Goal: Browse casually: Explore the website without a specific task or goal

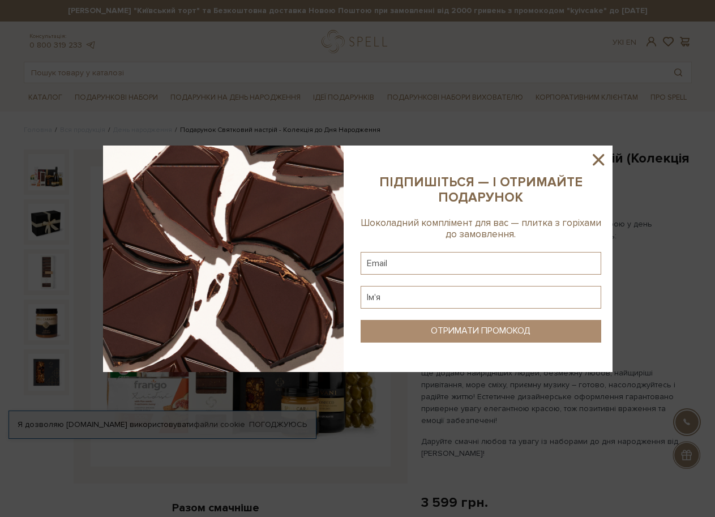
click at [595, 157] on icon at bounding box center [598, 159] width 11 height 11
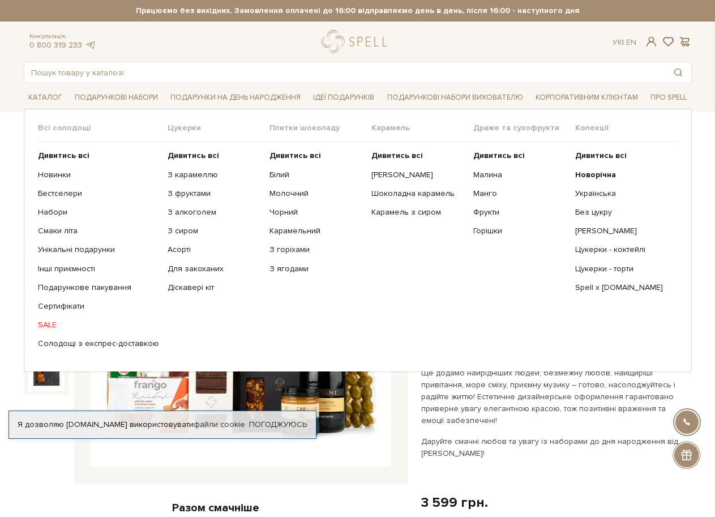
click at [44, 125] on span "Всі солодощі" at bounding box center [103, 128] width 130 height 10
click at [50, 157] on b "Дивитись всі" at bounding box center [64, 156] width 52 height 10
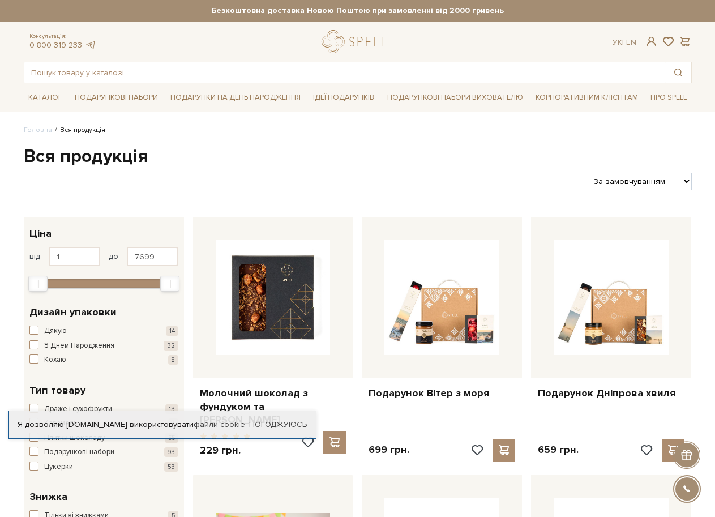
click at [685, 182] on select "За замовчуванням За Ціною (зростання) За Ціною (зменшення) Новинки За популярні…" at bounding box center [640, 182] width 104 height 18
select select "https://spellchocolate.com/our-productions/?sort=p.date_added&order=DESC"
click at [588, 173] on select "За замовчуванням За Ціною (зростання) За Ціною (зменшення) Новинки За популярні…" at bounding box center [640, 182] width 104 height 18
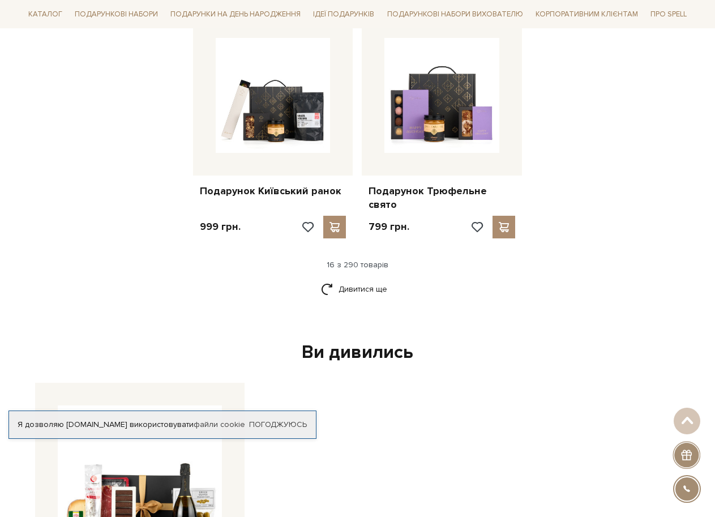
scroll to position [1416, 0]
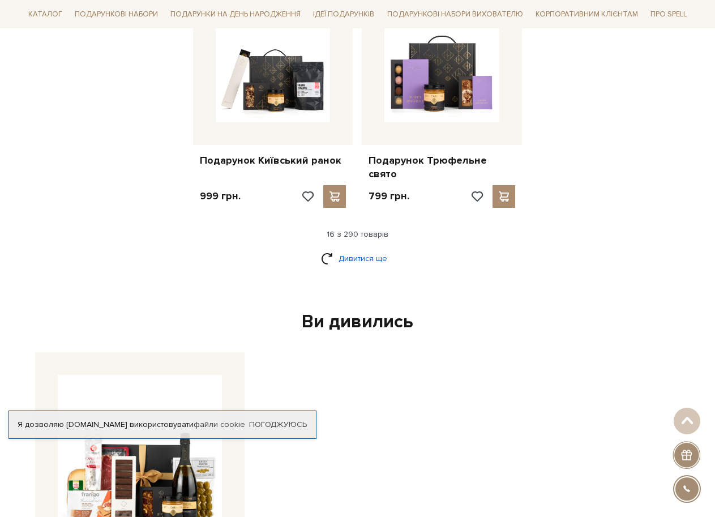
click at [372, 249] on link "Дивитися ще" at bounding box center [358, 259] width 74 height 20
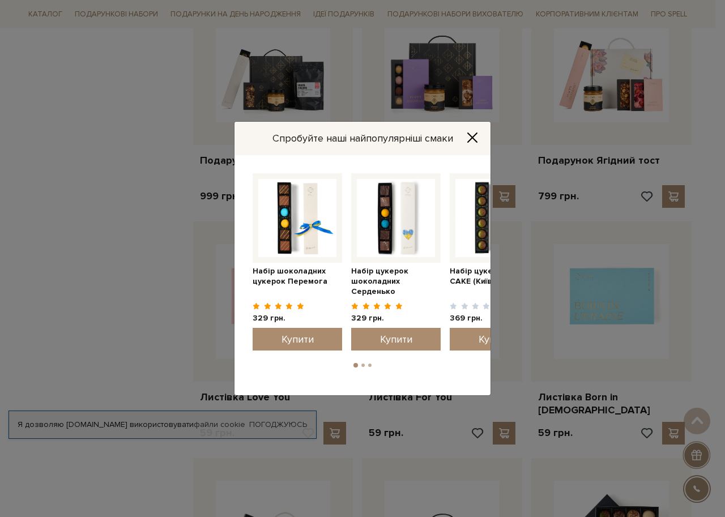
click at [473, 134] on icon "Close" at bounding box center [472, 137] width 11 height 11
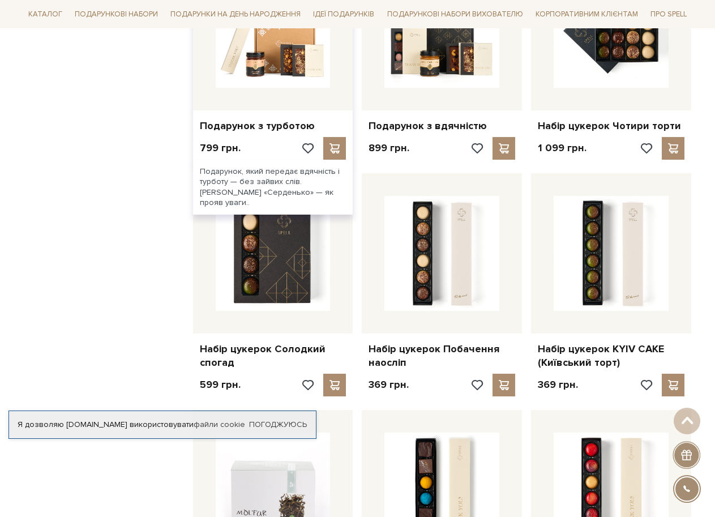
scroll to position [1926, 0]
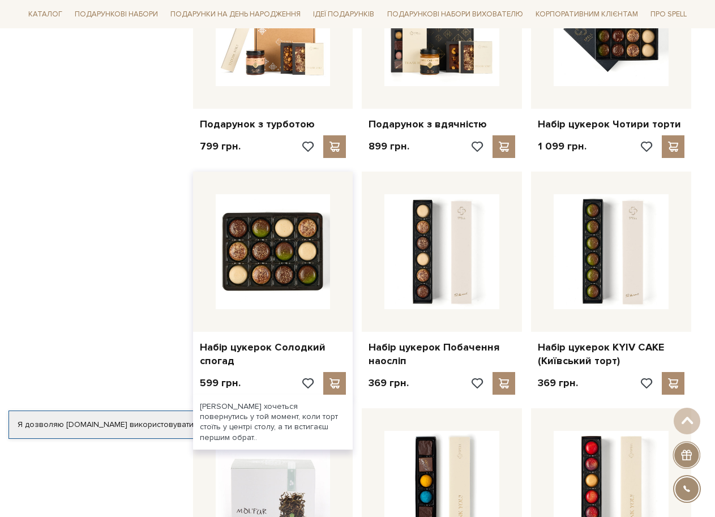
click at [276, 215] on img at bounding box center [273, 251] width 115 height 115
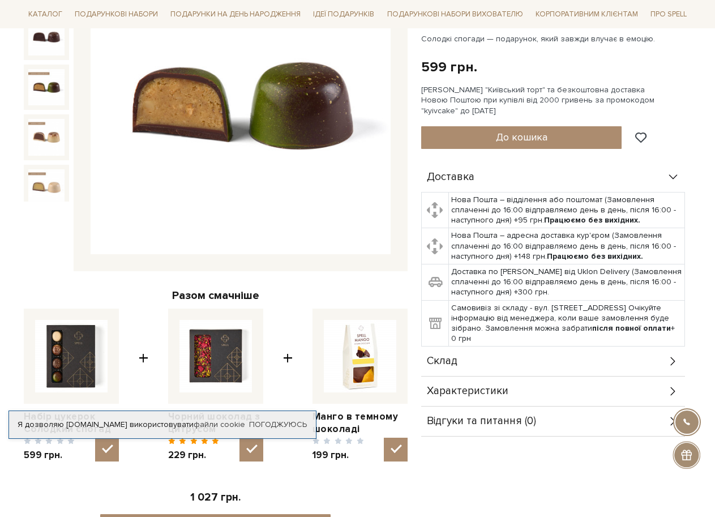
scroll to position [227, 0]
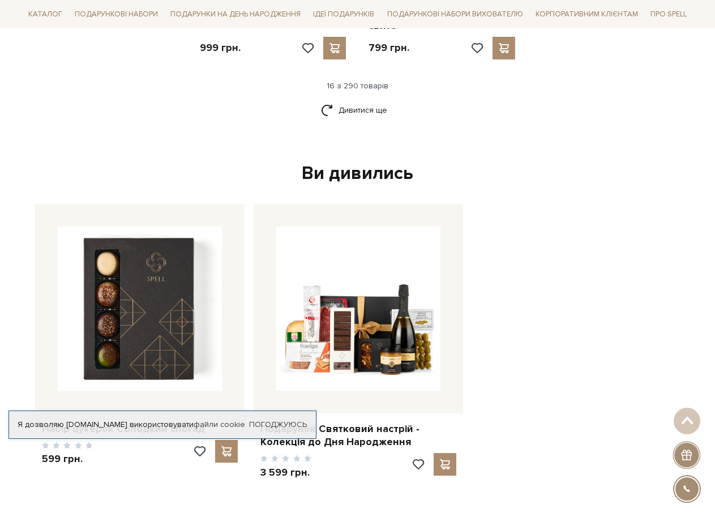
scroll to position [1416, 0]
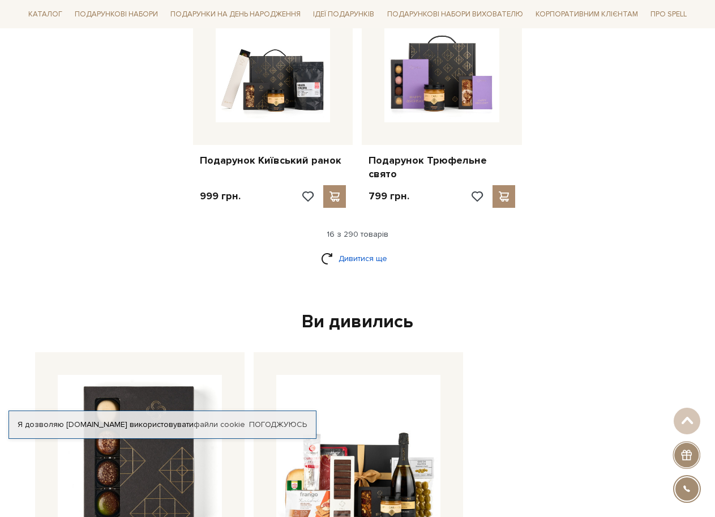
click at [355, 249] on link "Дивитися ще" at bounding box center [358, 259] width 74 height 20
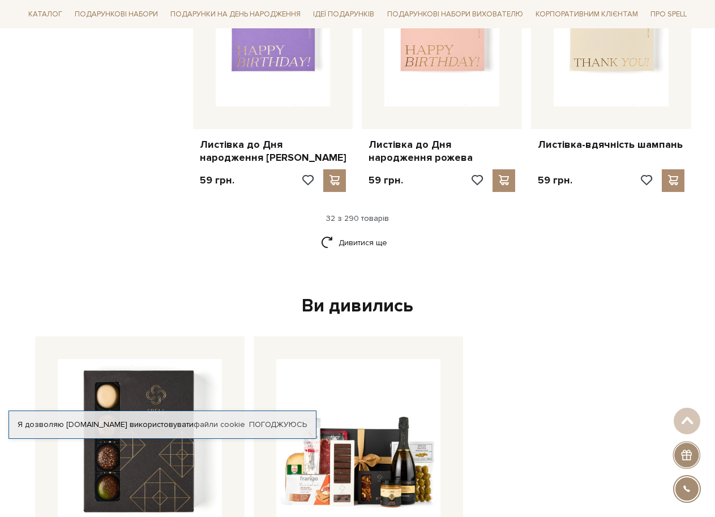
scroll to position [2606, 0]
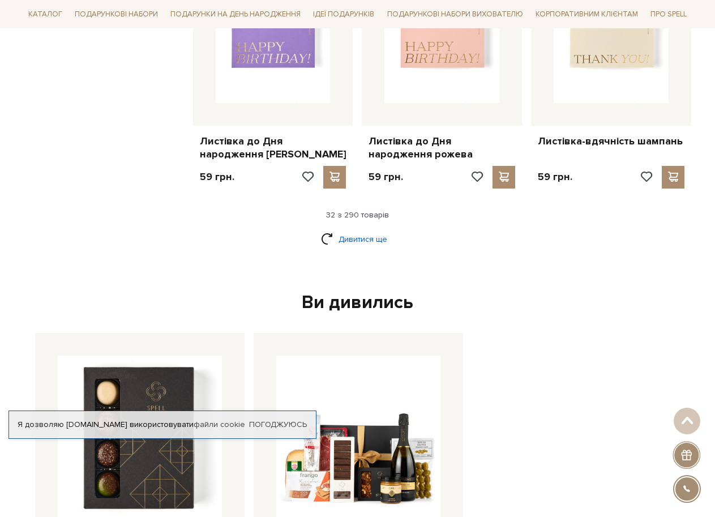
click at [353, 229] on link "Дивитися ще" at bounding box center [358, 239] width 74 height 20
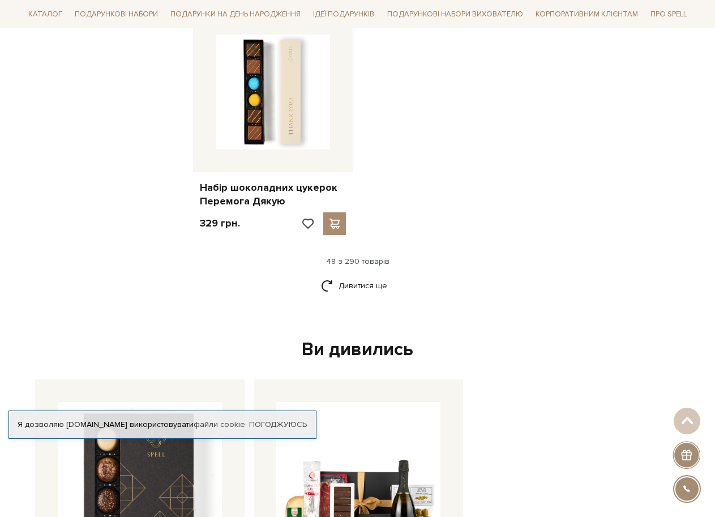
scroll to position [4022, 0]
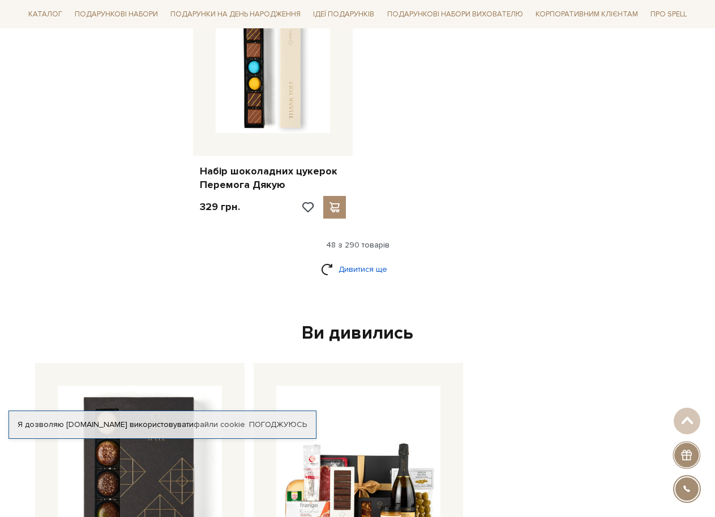
click at [358, 259] on link "Дивитися ще" at bounding box center [358, 269] width 74 height 20
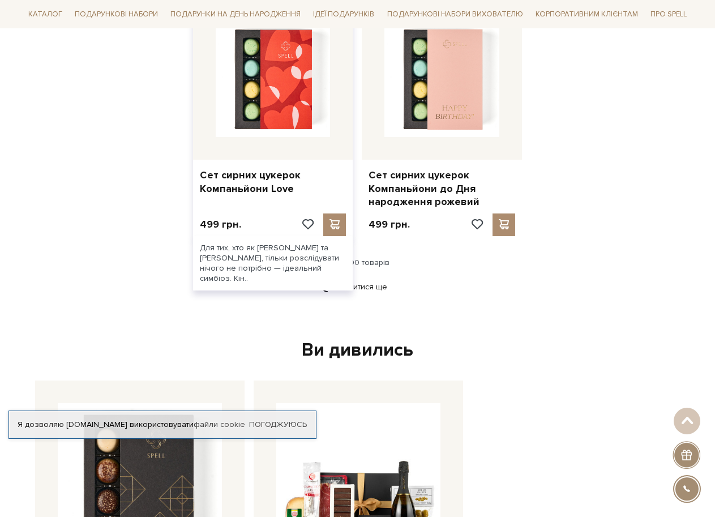
scroll to position [5268, 0]
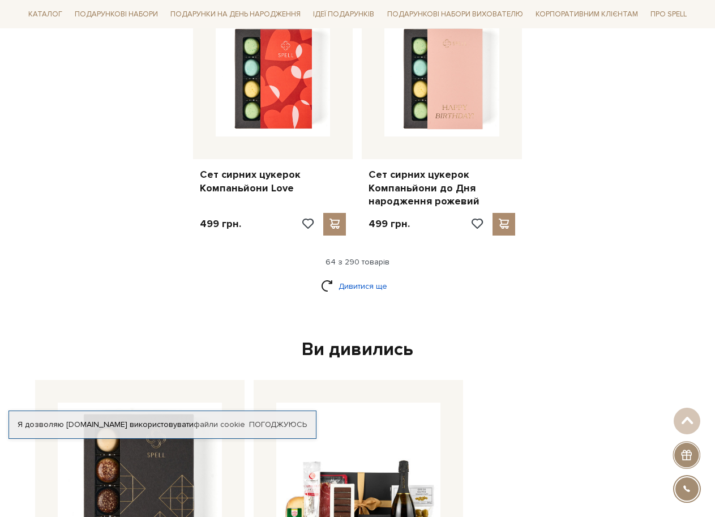
click at [359, 276] on link "Дивитися ще" at bounding box center [358, 286] width 74 height 20
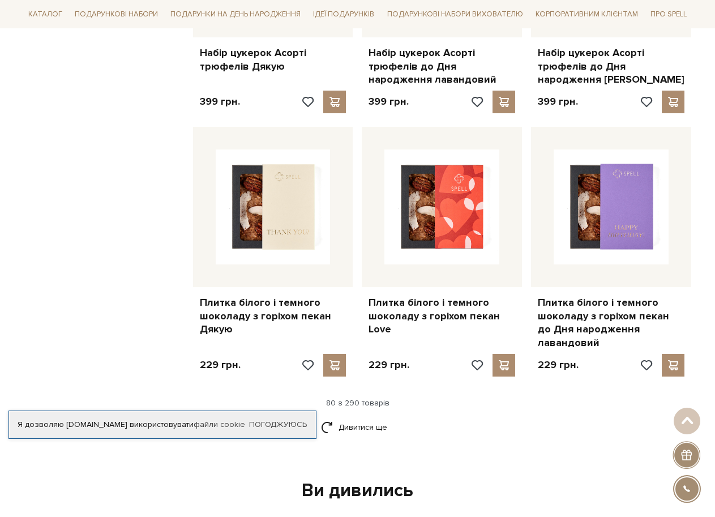
scroll to position [6458, 0]
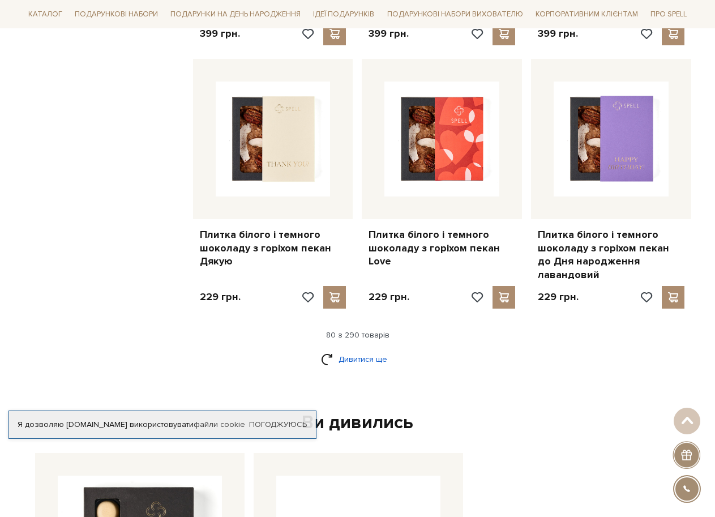
click at [360, 350] on link "Дивитися ще" at bounding box center [358, 360] width 74 height 20
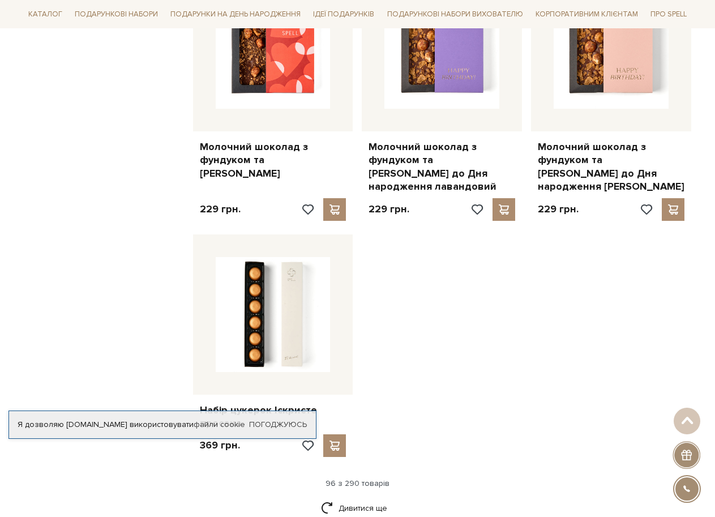
scroll to position [7874, 0]
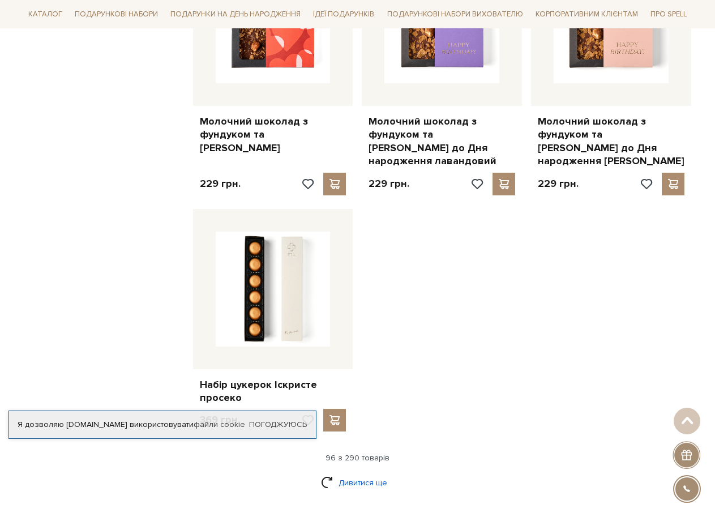
click at [354, 473] on link "Дивитися ще" at bounding box center [358, 483] width 74 height 20
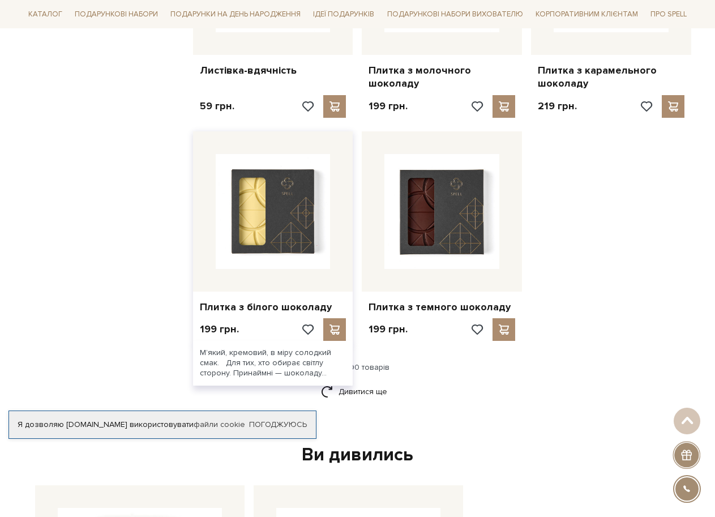
scroll to position [9177, 0]
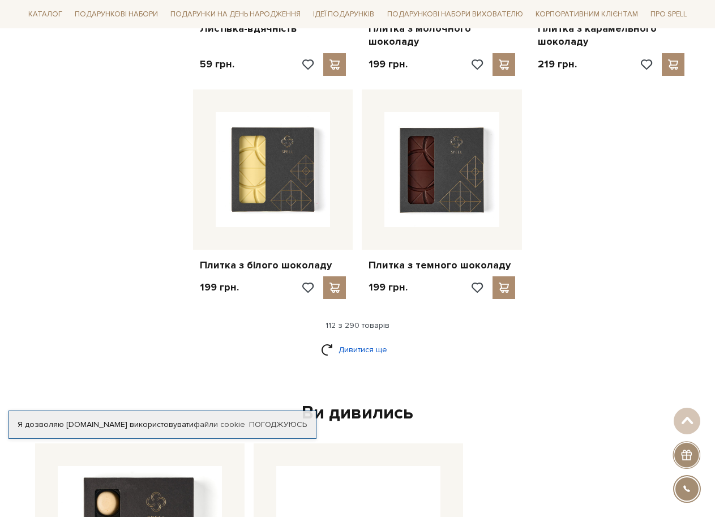
click at [359, 340] on link "Дивитися ще" at bounding box center [358, 350] width 74 height 20
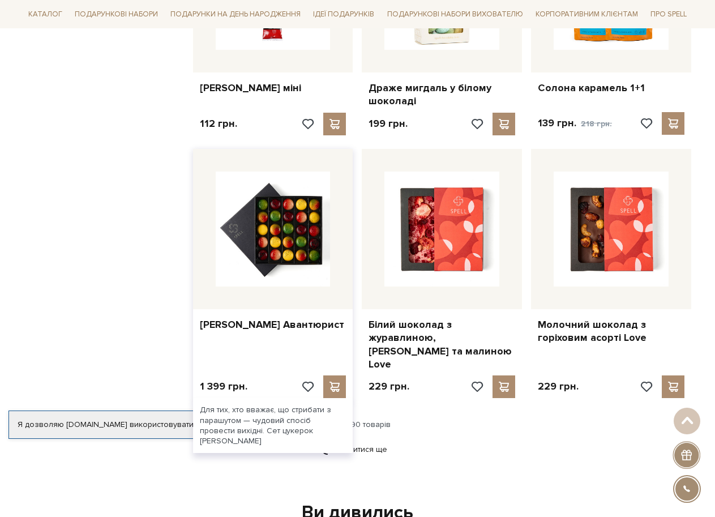
scroll to position [10310, 0]
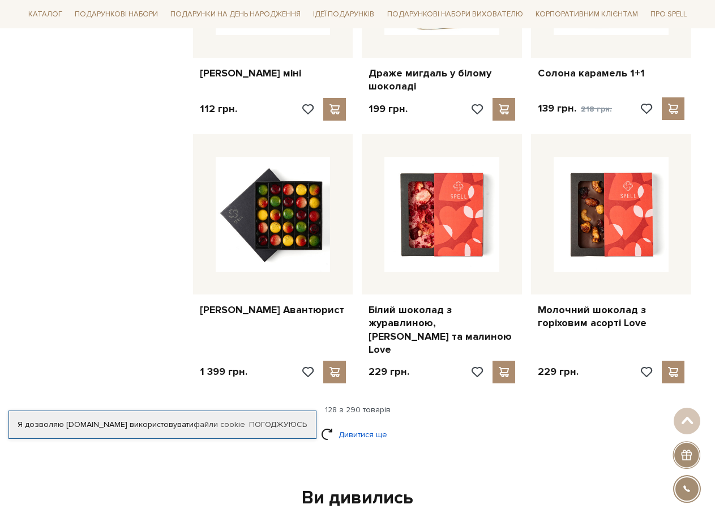
click at [359, 425] on link "Дивитися ще" at bounding box center [358, 435] width 74 height 20
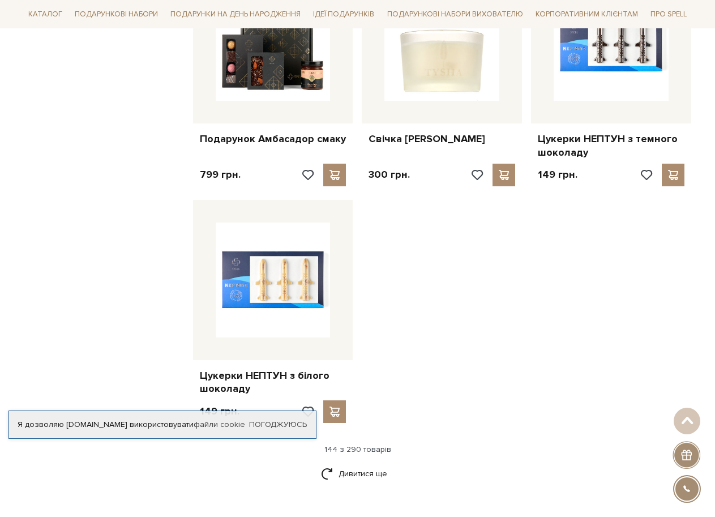
scroll to position [11726, 0]
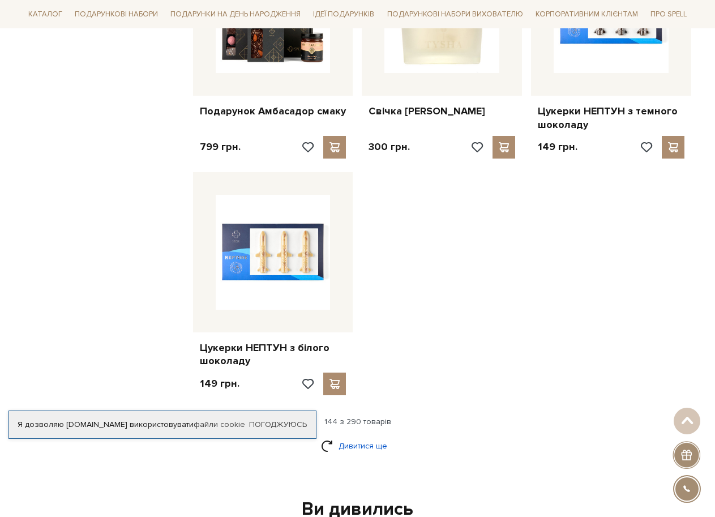
click at [360, 436] on link "Дивитися ще" at bounding box center [358, 446] width 74 height 20
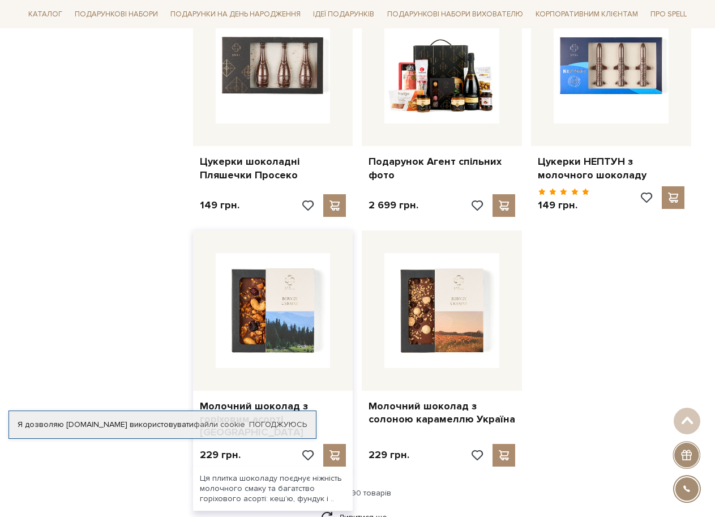
scroll to position [12972, 0]
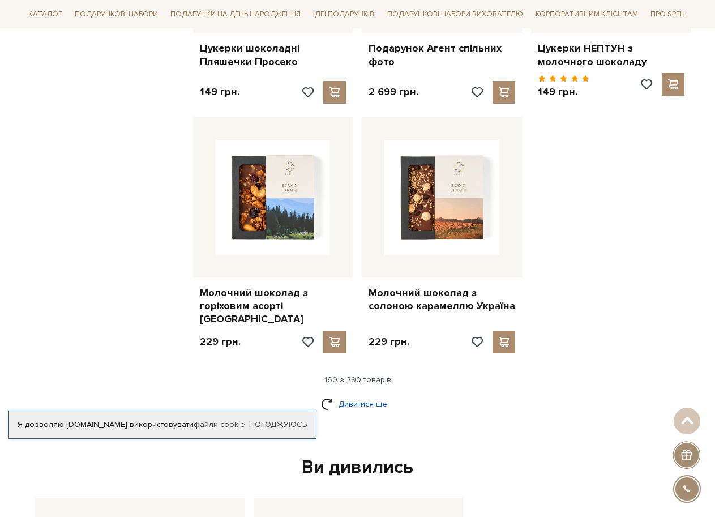
click at [356, 394] on link "Дивитися ще" at bounding box center [358, 404] width 74 height 20
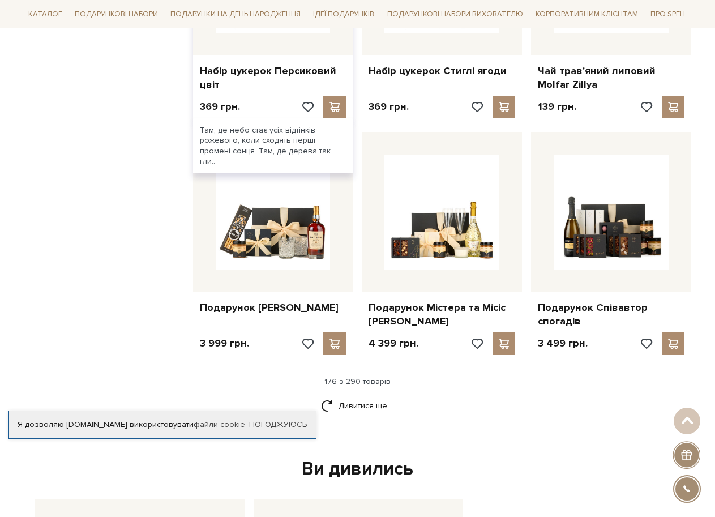
scroll to position [14162, 0]
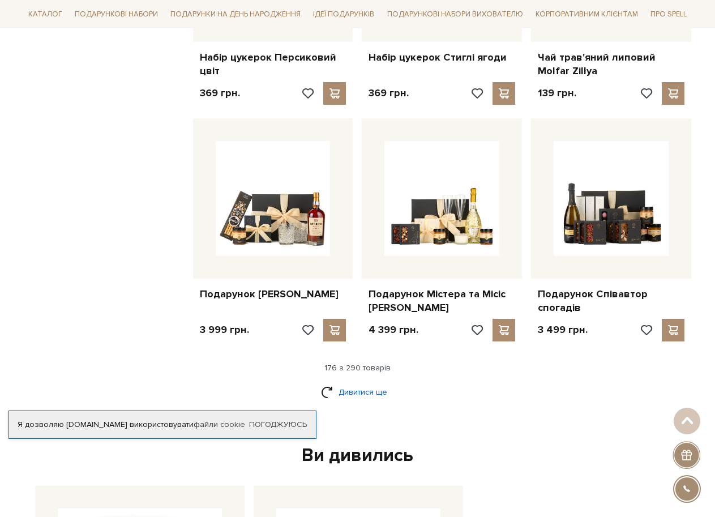
click at [367, 382] on link "Дивитися ще" at bounding box center [358, 392] width 74 height 20
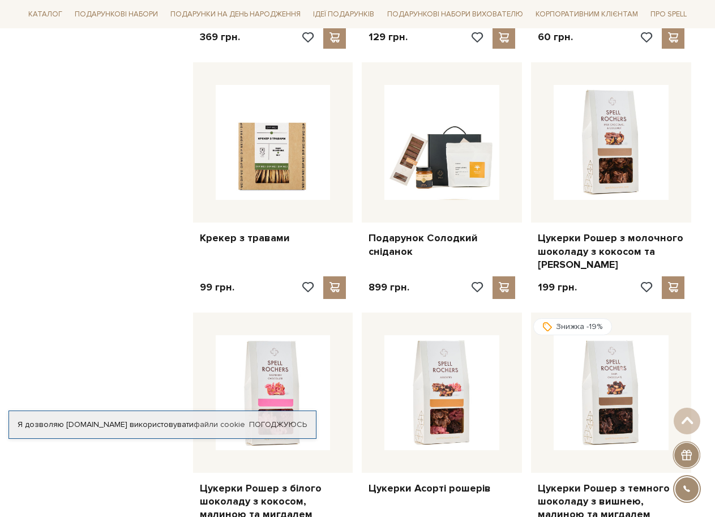
scroll to position [15181, 0]
